Goal: Task Accomplishment & Management: Use online tool/utility

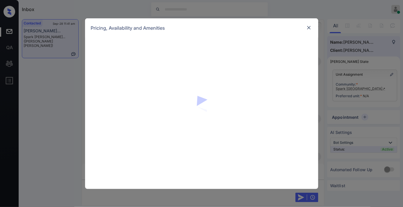
scroll to position [388, 0]
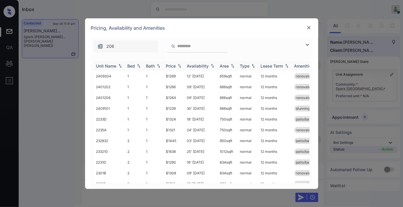
click at [178, 64] on img at bounding box center [180, 66] width 6 height 4
click at [308, 44] on img at bounding box center [307, 44] width 7 height 7
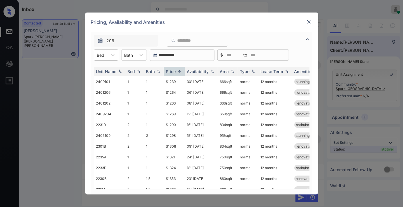
click at [104, 58] on div "Bed" at bounding box center [100, 55] width 13 height 8
click at [110, 89] on div "3" at bounding box center [106, 90] width 24 height 10
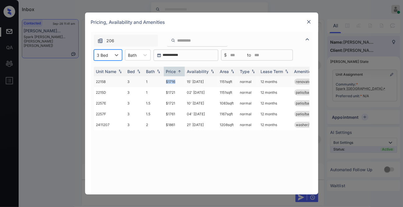
drag, startPoint x: 180, startPoint y: 80, endPoint x: 157, endPoint y: 80, distance: 23.0
click at [157, 80] on tr "2215B 3 1 $1716 15' Oct 25 1151 sqft normal 12 months renovated" at bounding box center [246, 81] width 305 height 11
copy tr "$1716"
click at [190, 85] on td "15' Oct 25" at bounding box center [201, 81] width 33 height 11
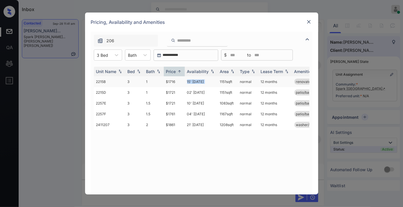
click at [190, 85] on td "15' Oct 25" at bounding box center [201, 81] width 33 height 11
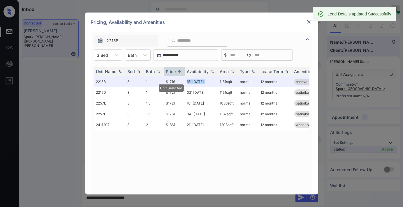
click at [311, 21] on img at bounding box center [309, 22] width 6 height 6
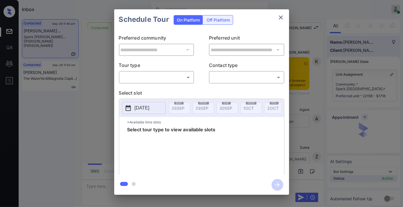
scroll to position [1171, 0]
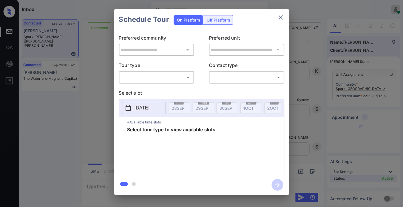
click at [221, 22] on div "Off Platform" at bounding box center [218, 19] width 29 height 9
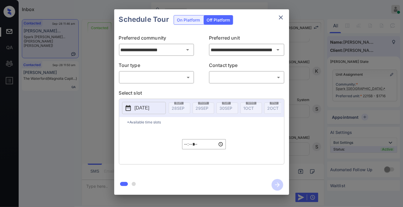
click at [170, 72] on body "Inbox Samantha Soliven Online Set yourself offline Set yourself on break Profil…" at bounding box center [201, 103] width 403 height 207
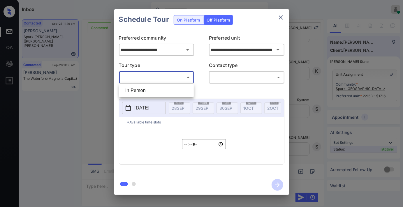
click at [163, 92] on li "In Person" at bounding box center [157, 90] width 72 height 10
type input "********"
click at [235, 76] on body "Inbox Samantha Soliven Online Set yourself offline Set yourself on break Profil…" at bounding box center [201, 103] width 403 height 207
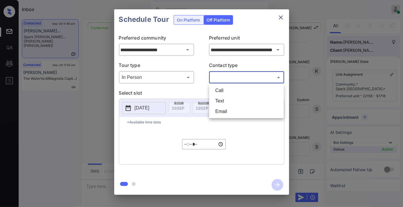
click at [231, 99] on li "Text" at bounding box center [247, 101] width 72 height 10
type input "****"
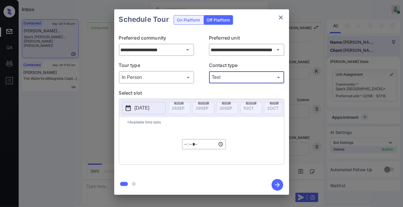
click at [141, 109] on p "2025-09-28" at bounding box center [142, 108] width 15 height 7
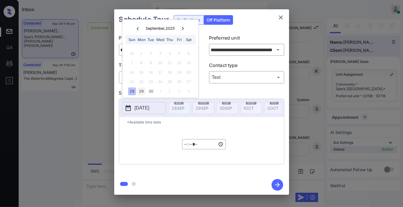
click at [139, 91] on div "29" at bounding box center [142, 91] width 8 height 8
click at [184, 149] on input "*****" at bounding box center [204, 144] width 44 height 10
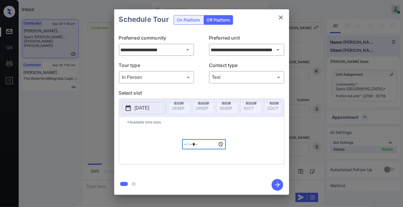
type input "*****"
click at [280, 184] on icon "button" at bounding box center [278, 185] width 12 height 12
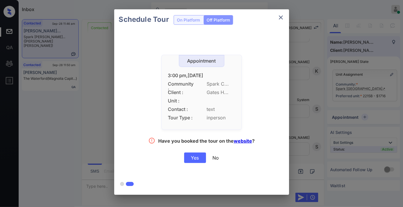
click at [194, 159] on div "Yes" at bounding box center [195, 158] width 22 height 10
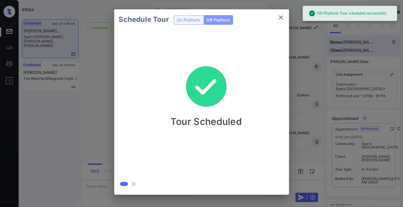
scroll to position [1209, 0]
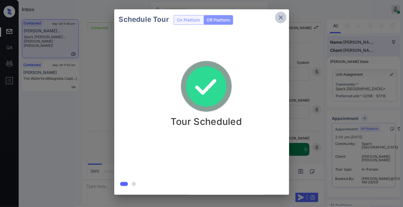
click at [281, 20] on icon "close" at bounding box center [280, 17] width 7 height 7
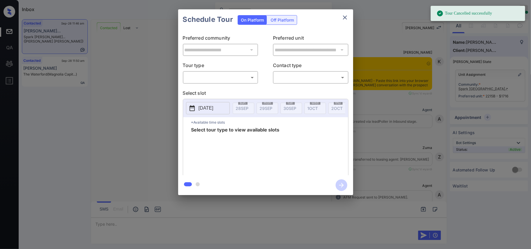
scroll to position [1185, 0]
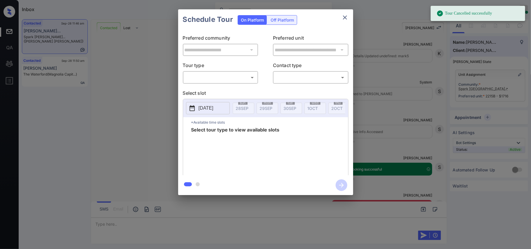
click at [283, 19] on div "Off Platform" at bounding box center [282, 19] width 29 height 9
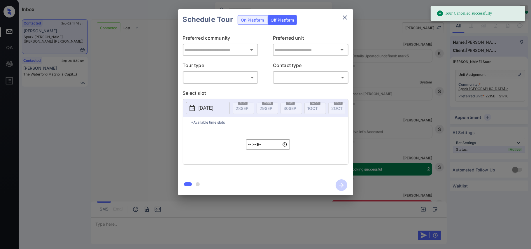
type input "**********"
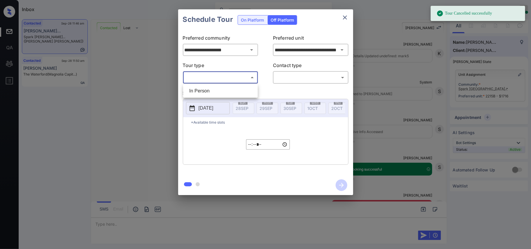
click at [237, 78] on body "Tour Cancelled successfully Inbox [PERSON_NAME] Online Set yourself offline Set…" at bounding box center [265, 124] width 531 height 249
click at [228, 94] on li "In Person" at bounding box center [220, 91] width 72 height 10
type input "********"
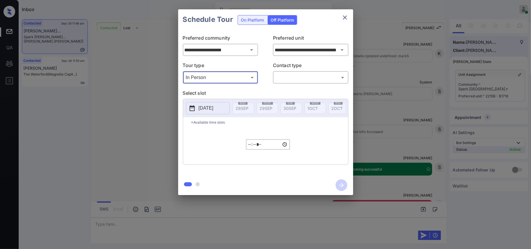
click at [302, 75] on body "Tour Cancelled successfully Inbox Samantha Soliven Online Set yourself offline …" at bounding box center [265, 124] width 531 height 249
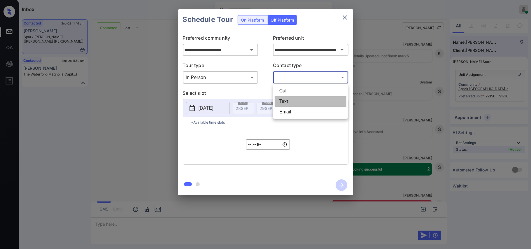
click at [301, 103] on li "Text" at bounding box center [311, 101] width 72 height 10
type input "****"
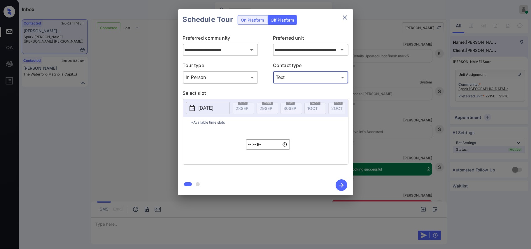
click at [202, 110] on p "2025-09-28" at bounding box center [205, 108] width 15 height 7
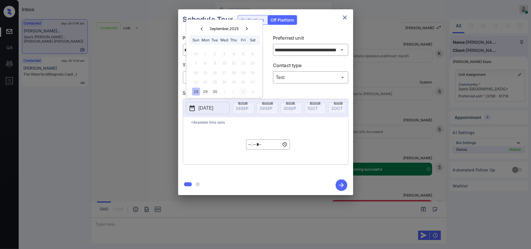
click at [242, 90] on div "3" at bounding box center [243, 91] width 8 height 8
click at [252, 155] on div "***** ​" at bounding box center [268, 144] width 44 height 34
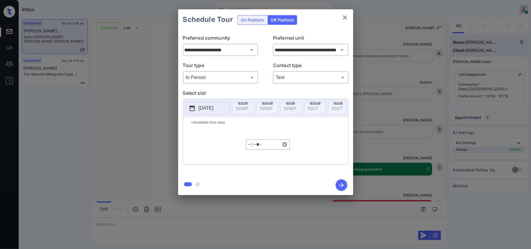
click at [250, 149] on input "*****" at bounding box center [268, 144] width 44 height 10
type input "*****"
click at [343, 187] on icon "button" at bounding box center [341, 185] width 12 height 12
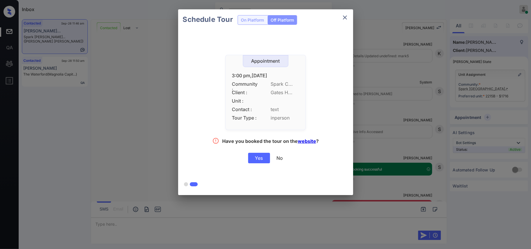
click at [264, 156] on div "Yes" at bounding box center [259, 158] width 22 height 10
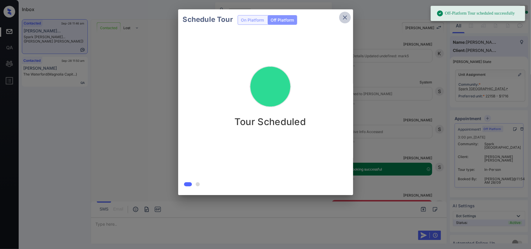
click at [342, 18] on icon "close" at bounding box center [344, 17] width 7 height 7
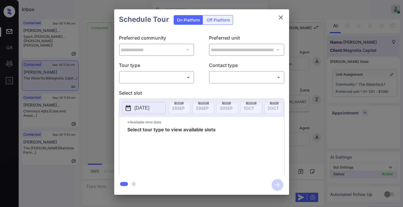
click at [150, 68] on p "Tour type" at bounding box center [156, 66] width 75 height 9
click at [153, 76] on body "Inbox Samantha Soliven Online Set yourself offline Set yourself on break Profil…" at bounding box center [201, 103] width 403 height 207
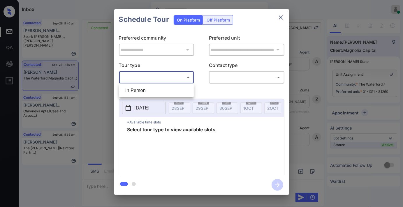
scroll to position [915, 0]
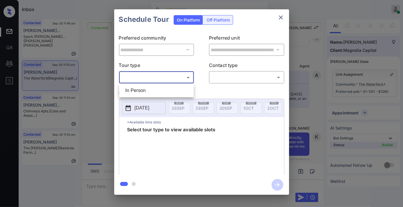
click at [153, 86] on li "In Person" at bounding box center [157, 90] width 72 height 10
type input "********"
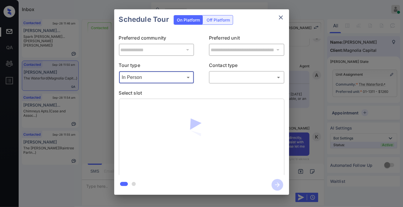
click at [233, 80] on body "Inbox Samantha Soliven Online Set yourself offline Set yourself on break Profil…" at bounding box center [201, 103] width 403 height 207
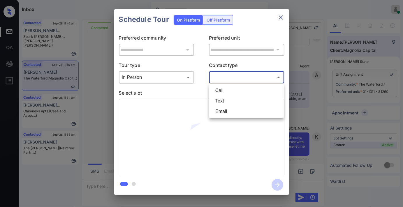
click at [236, 100] on li "Text" at bounding box center [247, 101] width 72 height 10
type input "****"
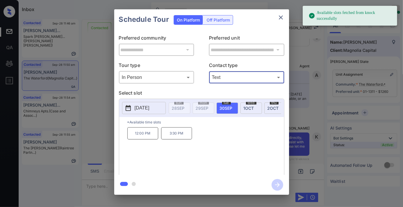
click at [144, 140] on p "12:00 PM" at bounding box center [142, 133] width 31 height 12
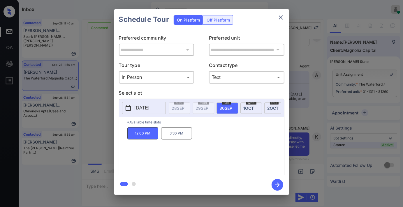
click at [279, 186] on icon "button" at bounding box center [278, 185] width 12 height 12
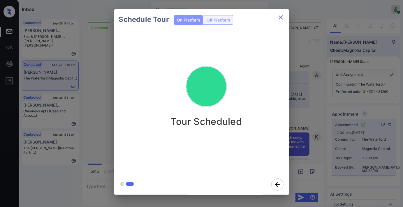
click at [280, 17] on icon "close" at bounding box center [280, 17] width 7 height 7
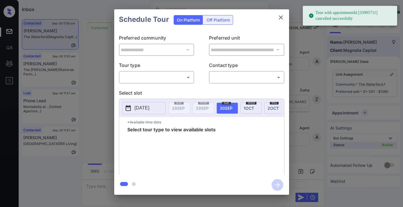
click at [163, 77] on body "Tour with appointmentId [33995711] cancelled successfully Inbox [PERSON_NAME] O…" at bounding box center [201, 103] width 403 height 207
type input "********"
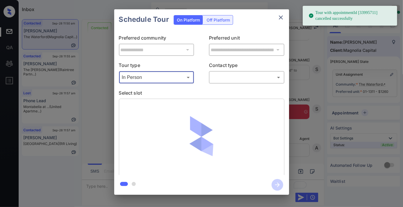
click at [230, 77] on body "Tour with appointmentId [33995711] cancelled successfully Inbox Samantha Solive…" at bounding box center [201, 103] width 403 height 207
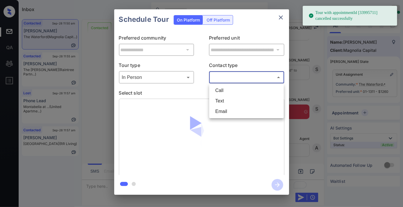
click at [231, 102] on li "Text" at bounding box center [247, 101] width 72 height 10
type input "****"
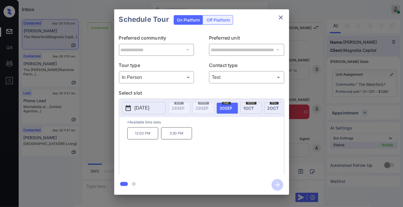
click at [149, 107] on p "2025-09-30" at bounding box center [142, 108] width 15 height 7
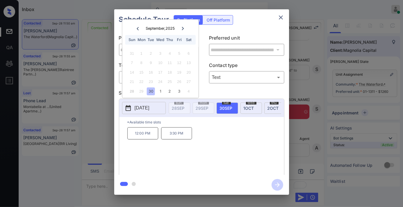
click at [278, 19] on icon "close" at bounding box center [280, 17] width 7 height 7
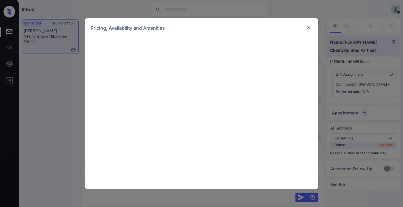
scroll to position [259, 0]
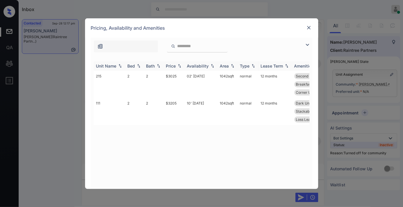
click at [175, 64] on div "Price" at bounding box center [171, 66] width 10 height 5
click at [180, 77] on td "$3025" at bounding box center [174, 84] width 21 height 27
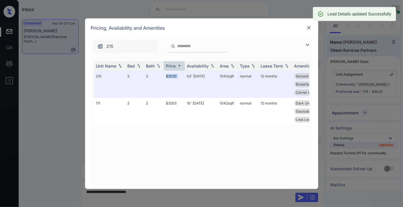
click at [307, 29] on img at bounding box center [309, 28] width 6 height 6
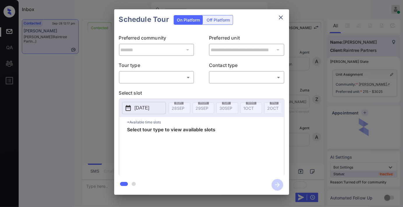
scroll to position [269, 0]
click at [174, 76] on body "Inbox Samantha Soliven Online Set yourself offline Set yourself on break Profil…" at bounding box center [201, 103] width 403 height 207
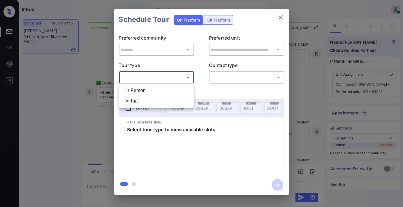
click at [166, 88] on li "In Person" at bounding box center [157, 90] width 72 height 10
type input "********"
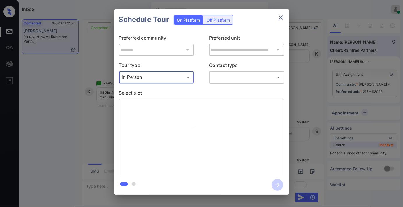
click at [227, 78] on body "Inbox Samantha Soliven Online Set yourself offline Set yourself on break Profil…" at bounding box center [201, 103] width 403 height 207
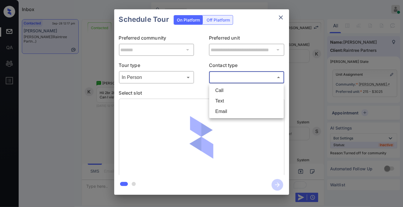
click at [220, 99] on li "Text" at bounding box center [247, 101] width 72 height 10
type input "****"
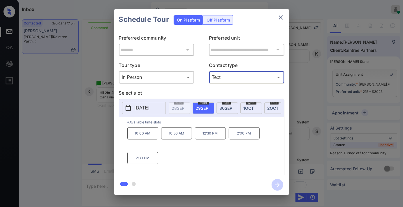
click at [277, 19] on button "close" at bounding box center [281, 18] width 12 height 12
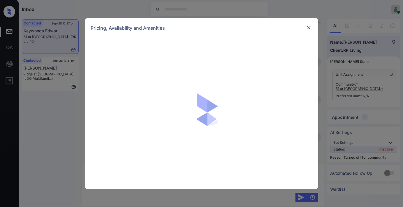
scroll to position [231, 0]
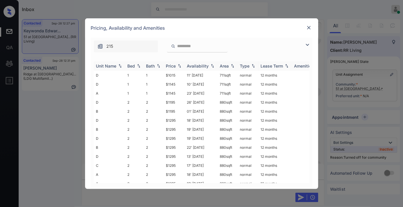
click at [178, 68] on img at bounding box center [180, 66] width 6 height 4
drag, startPoint x: 176, startPoint y: 76, endPoint x: 167, endPoint y: 73, distance: 10.0
click at [167, 73] on td "$1015" at bounding box center [174, 75] width 21 height 9
copy td "$1015"
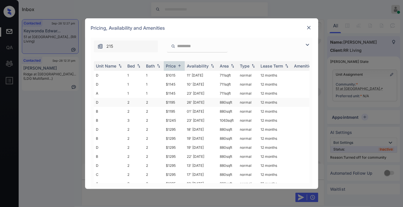
click at [176, 100] on td "$1195" at bounding box center [174, 102] width 21 height 9
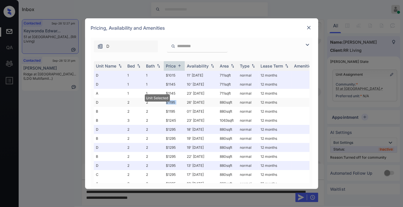
click at [176, 100] on td "$1195" at bounding box center [174, 102] width 21 height 9
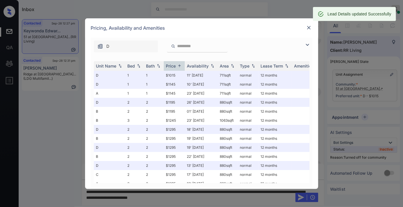
click at [305, 24] on div at bounding box center [308, 27] width 7 height 7
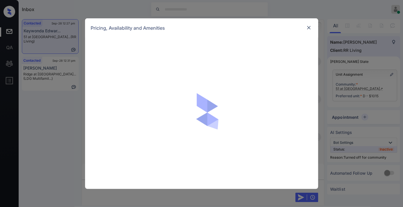
scroll to position [231, 0]
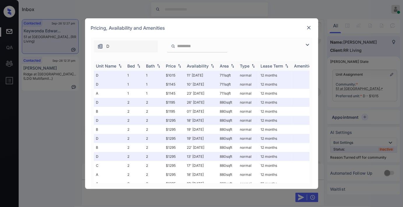
click at [172, 67] on div "Price" at bounding box center [171, 66] width 10 height 5
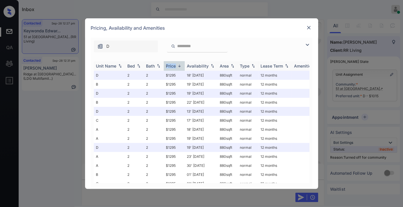
click at [172, 67] on div "Price" at bounding box center [171, 66] width 10 height 5
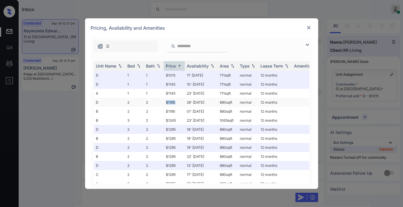
drag, startPoint x: 174, startPoint y: 101, endPoint x: 163, endPoint y: 99, distance: 11.1
click at [163, 99] on tr "D 2 2 $1195 26' Sep 25 880 sqft normal 12 months" at bounding box center [246, 102] width 305 height 9
copy tr "$1195"
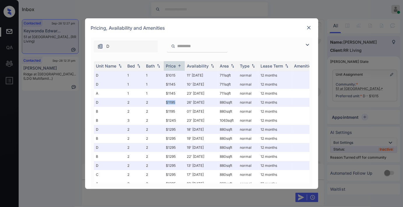
click at [310, 27] on img at bounding box center [309, 28] width 6 height 6
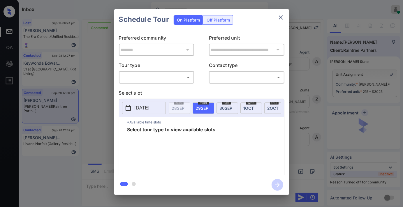
scroll to position [518, 0]
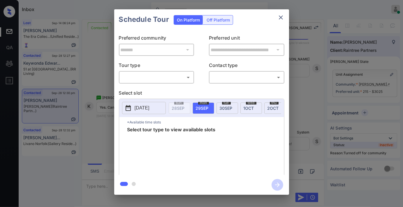
click at [182, 79] on body "Inbox Samantha Soliven Online Set yourself offline Set yourself on break Profil…" at bounding box center [201, 103] width 403 height 207
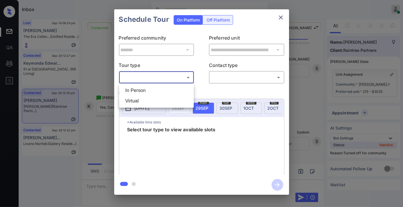
click at [170, 91] on li "In Person" at bounding box center [157, 90] width 72 height 10
type input "********"
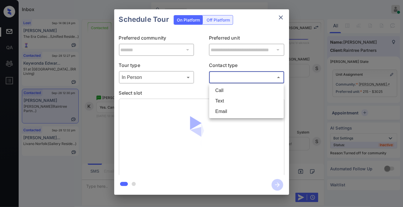
click at [233, 77] on body "Inbox Samantha Soliven Online Set yourself offline Set yourself on break Profil…" at bounding box center [201, 103] width 403 height 207
click at [238, 100] on li "Text" at bounding box center [247, 101] width 72 height 10
type input "****"
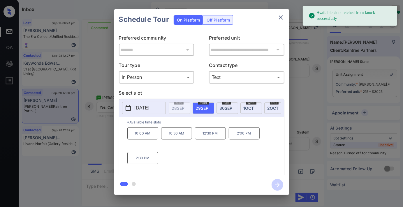
click at [246, 138] on p "2:00 PM" at bounding box center [244, 133] width 31 height 12
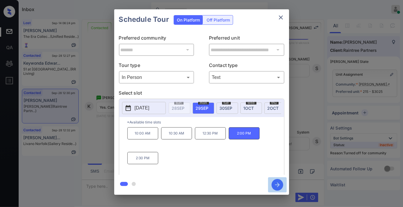
click at [280, 184] on icon "button" at bounding box center [278, 185] width 12 height 12
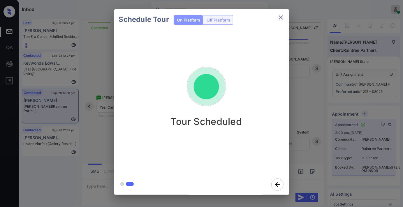
click at [281, 17] on icon "close" at bounding box center [281, 17] width 4 height 4
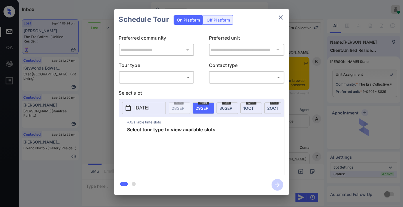
scroll to position [984, 0]
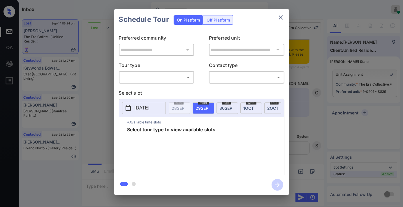
click at [182, 74] on body "Inbox [PERSON_NAME] Online Set yourself offline Set yourself on break Profile S…" at bounding box center [201, 103] width 403 height 207
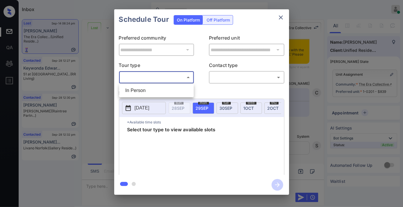
click at [163, 92] on li "In Person" at bounding box center [157, 90] width 72 height 10
type input "********"
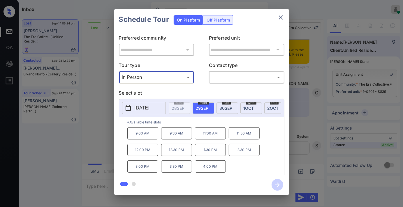
click at [282, 17] on icon "close" at bounding box center [280, 17] width 7 height 7
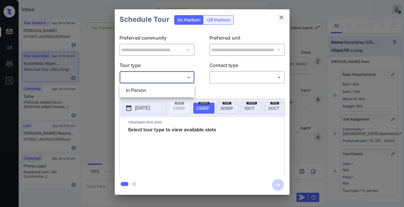
click at [138, 75] on body "Inbox [PERSON_NAME] Online Set yourself offline Set yourself on break Profile S…" at bounding box center [202, 103] width 404 height 207
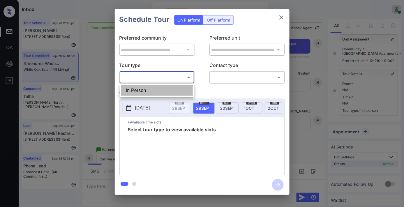
drag, startPoint x: 145, startPoint y: 86, endPoint x: 239, endPoint y: 86, distance: 94.1
click at [145, 86] on li "In Person" at bounding box center [157, 90] width 72 height 10
type input "********"
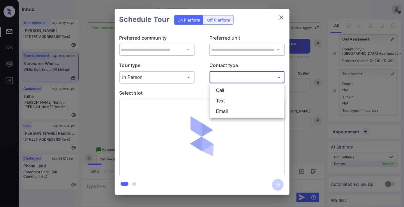
click at [242, 81] on body "Inbox [PERSON_NAME] Online Set yourself offline Set yourself on break Profile S…" at bounding box center [202, 103] width 404 height 207
click at [241, 101] on li "Text" at bounding box center [248, 101] width 72 height 10
type input "****"
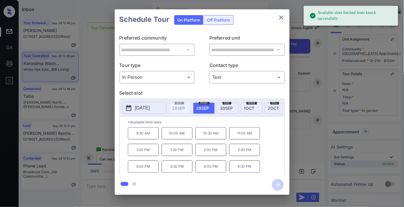
click at [150, 108] on p "[DATE]" at bounding box center [142, 108] width 15 height 7
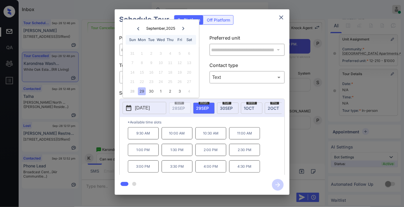
click at [154, 169] on p "3:00 PM" at bounding box center [143, 167] width 31 height 12
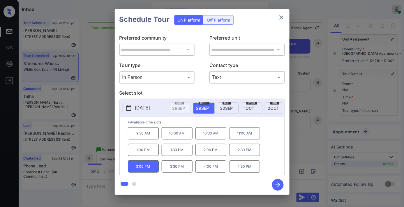
click at [280, 188] on icon "button" at bounding box center [278, 185] width 12 height 12
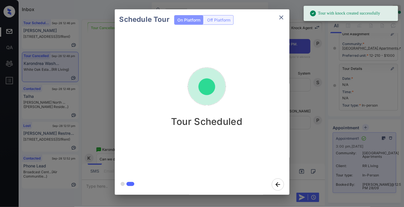
click at [283, 18] on icon "close" at bounding box center [281, 17] width 7 height 7
